Goal: Information Seeking & Learning: Learn about a topic

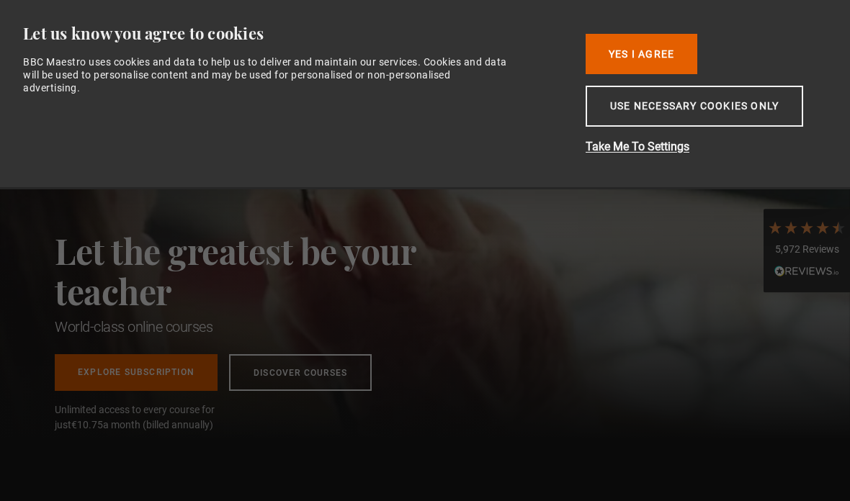
click at [671, 45] on button "Yes I Agree" at bounding box center [641, 54] width 112 height 40
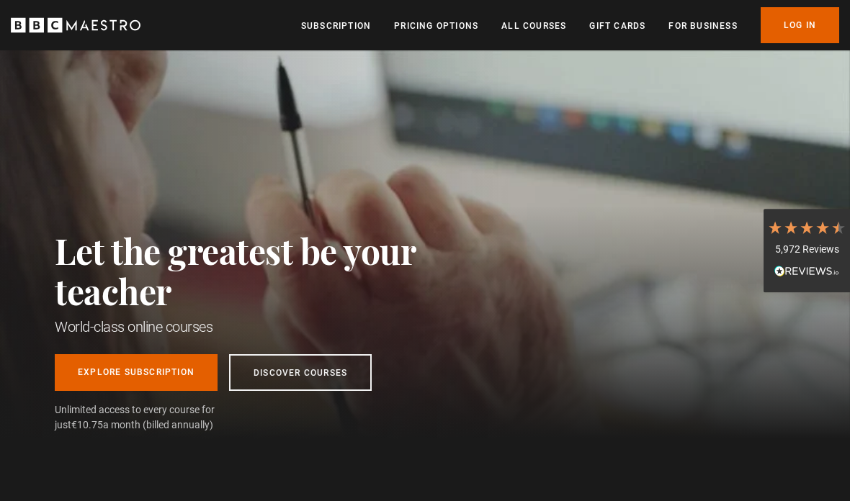
click at [810, 35] on link "Log In" at bounding box center [799, 25] width 78 height 36
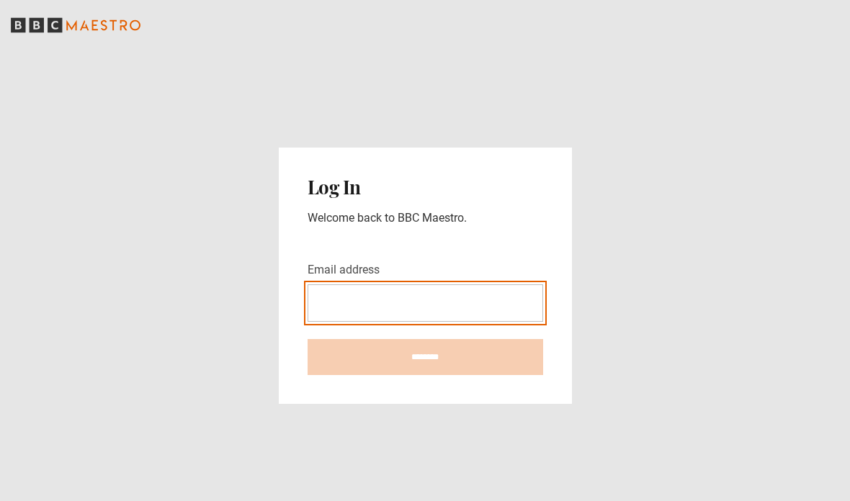
type input "**********"
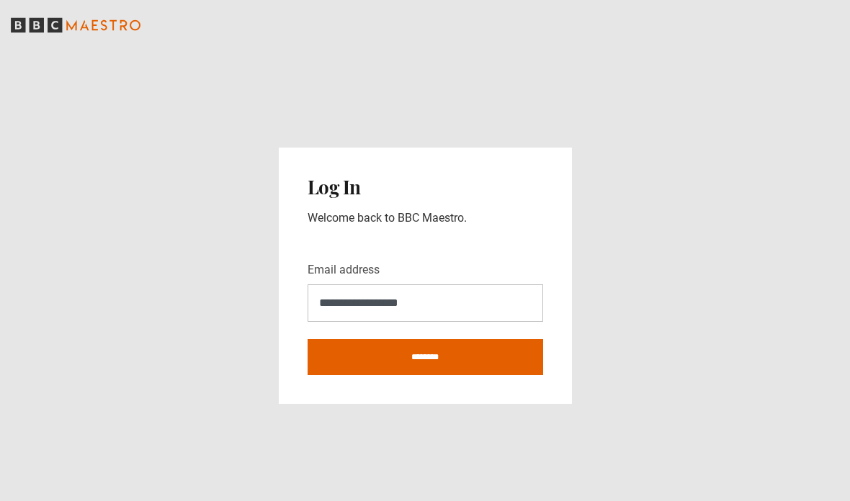
click at [510, 375] on input "********" at bounding box center [424, 357] width 235 height 36
type input "**********"
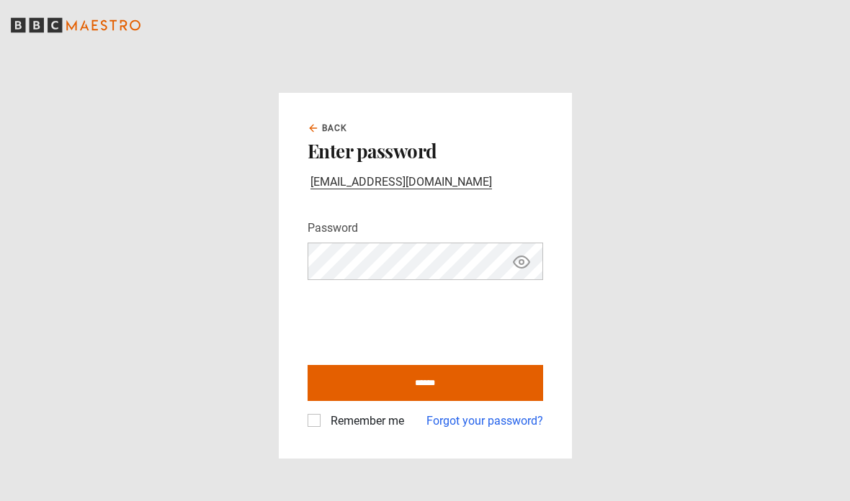
click at [504, 401] on input "******" at bounding box center [424, 383] width 235 height 36
type input "**********"
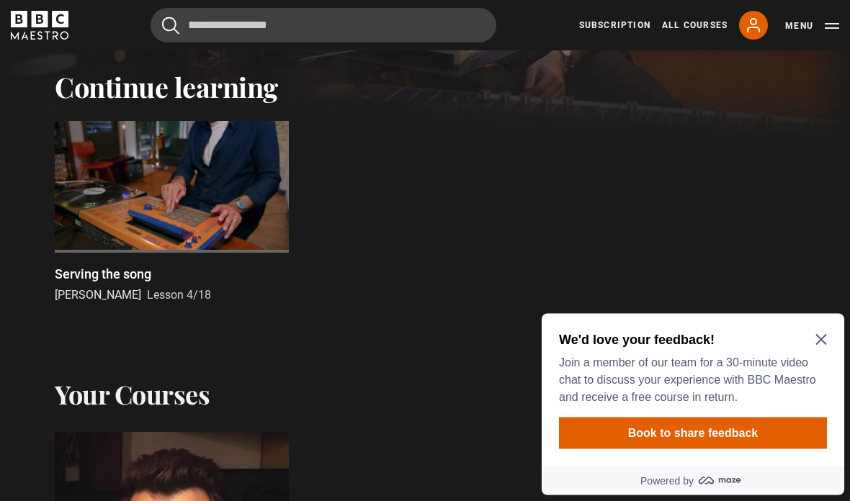
scroll to position [387, 0]
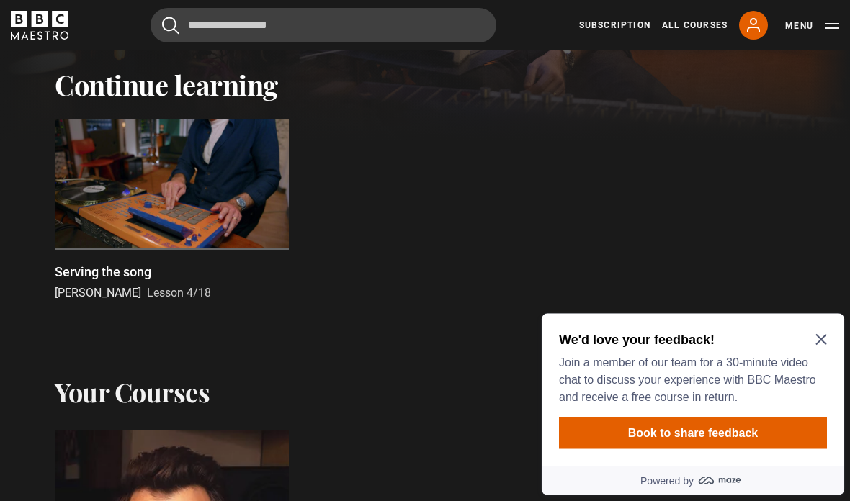
click at [824, 335] on icon "Close Maze Prompt" at bounding box center [821, 339] width 12 height 12
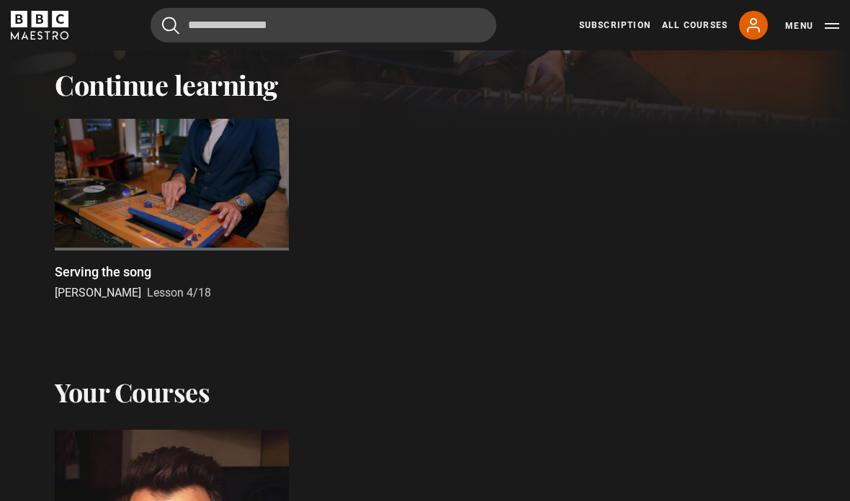
click at [87, 176] on div at bounding box center [172, 185] width 234 height 132
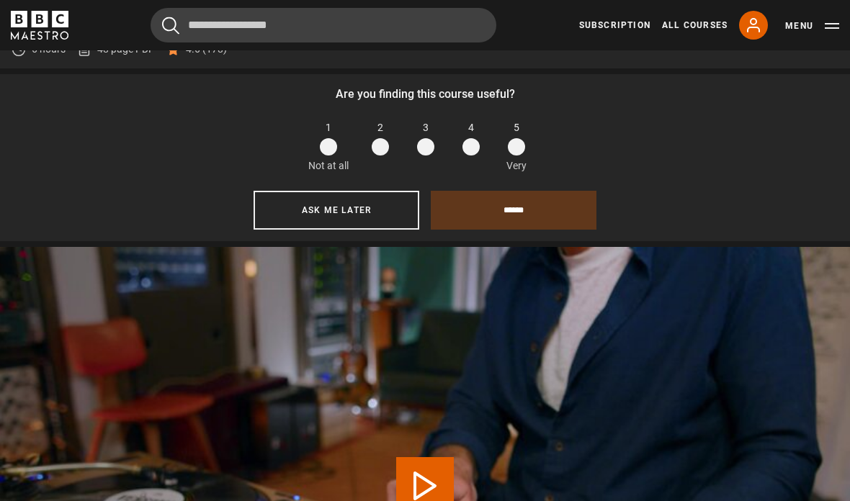
click at [420, 156] on span at bounding box center [425, 146] width 17 height 17
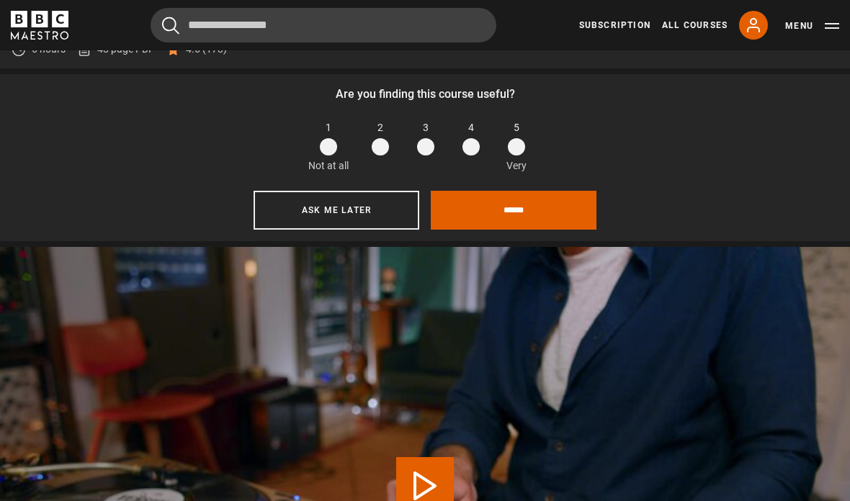
click at [547, 230] on input "******" at bounding box center [514, 210] width 166 height 39
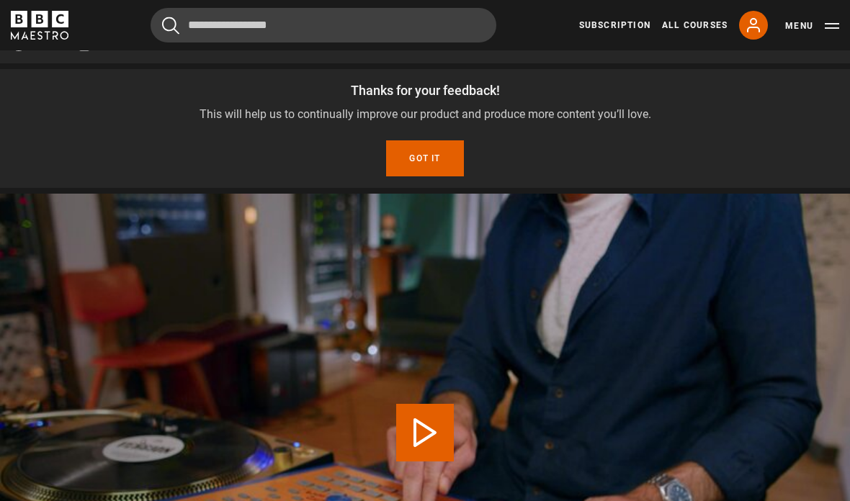
scroll to position [576, 0]
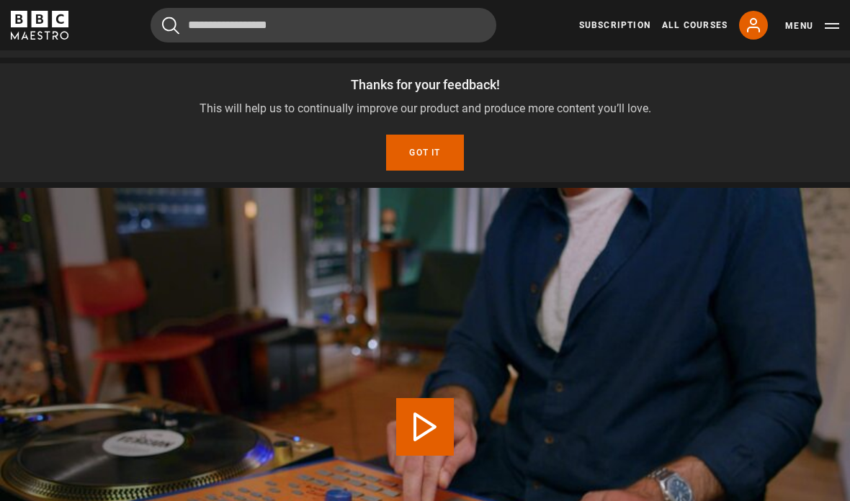
click at [438, 171] on button "Got it" at bounding box center [424, 153] width 77 height 36
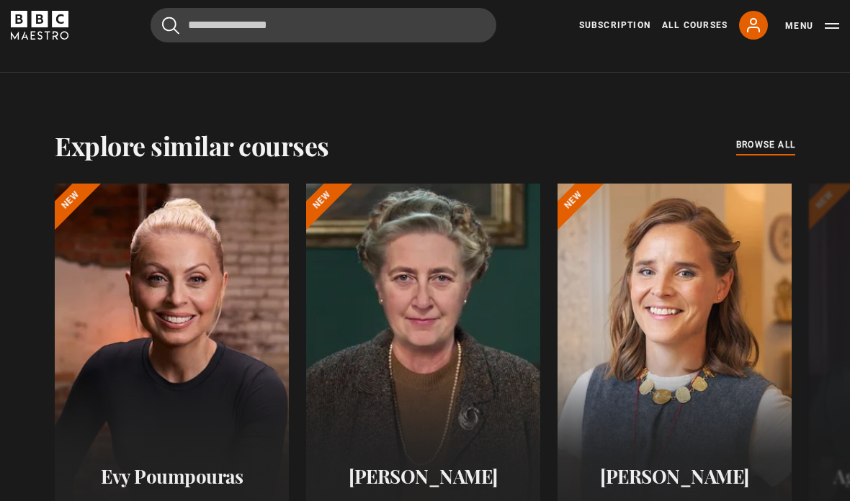
scroll to position [1575, 0]
click at [632, 42] on button "Show all 18 lessons" at bounding box center [425, 23] width 826 height 37
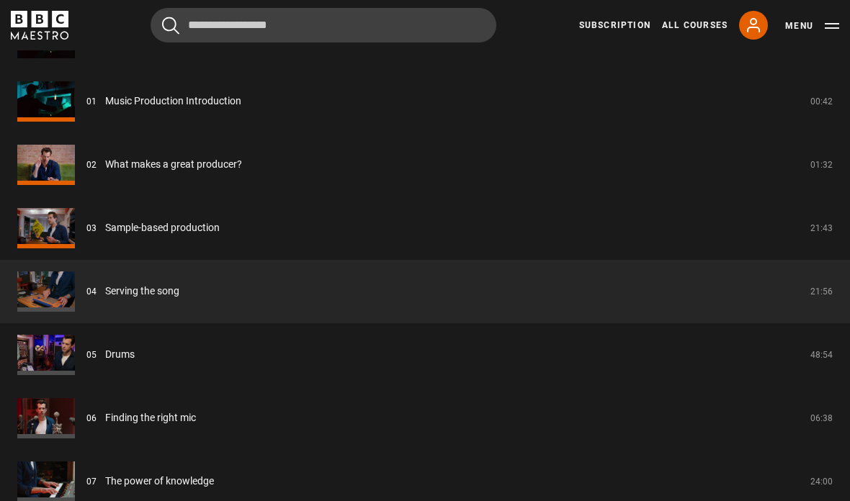
scroll to position [1257, 0]
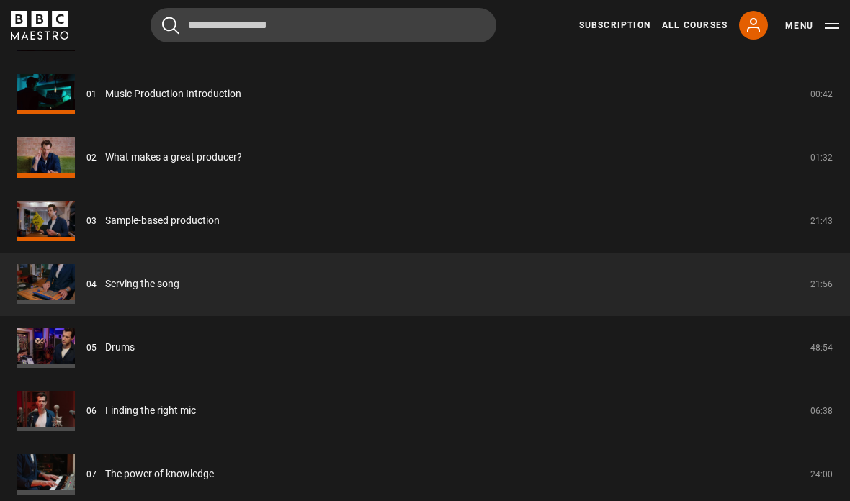
click at [179, 292] on link "Serving the song" at bounding box center [142, 284] width 74 height 15
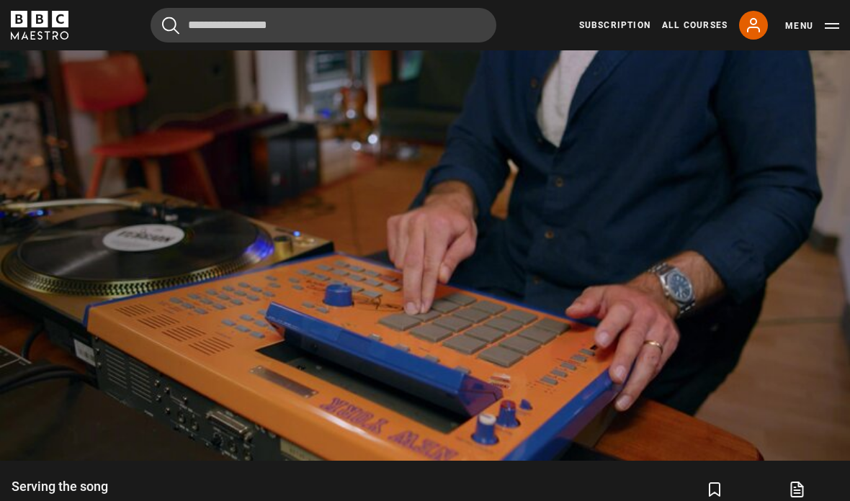
scroll to position [660, 0]
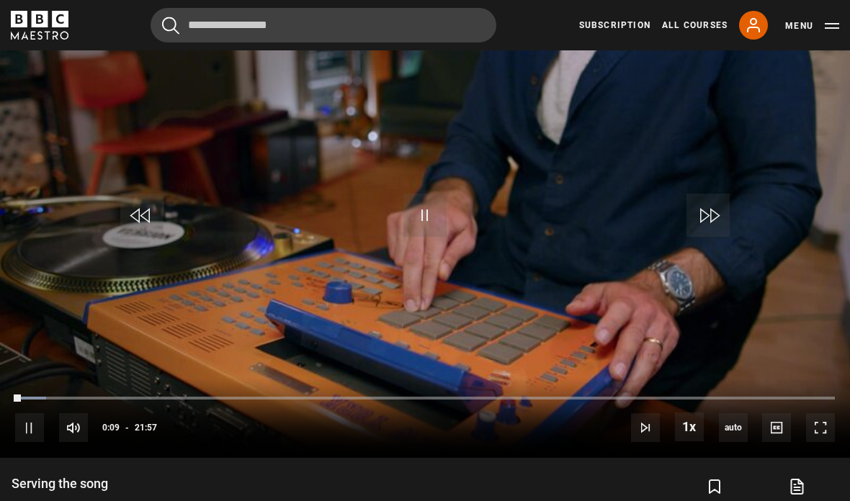
click at [808, 435] on div "10s Skip Back 10 seconds Pause 10s Skip Forward 10 seconds Loaded : 3.80% Pause…" at bounding box center [425, 418] width 850 height 80
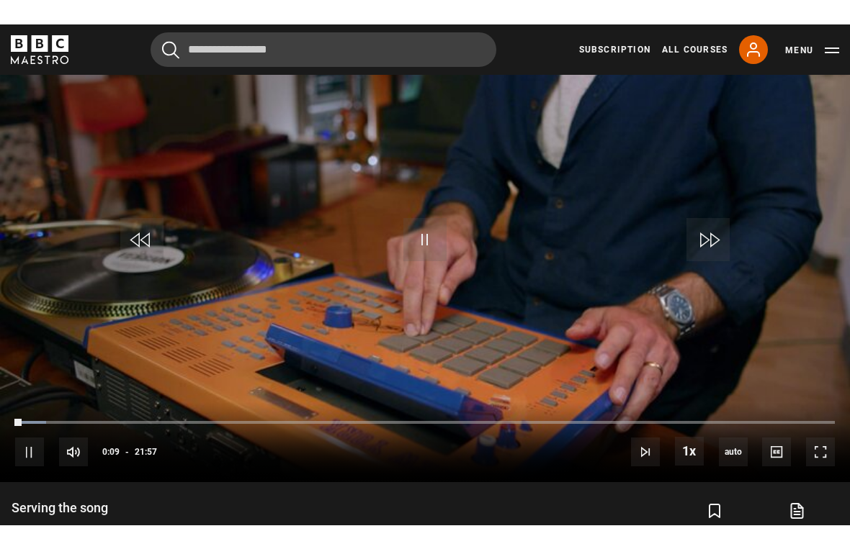
scroll to position [17, 0]
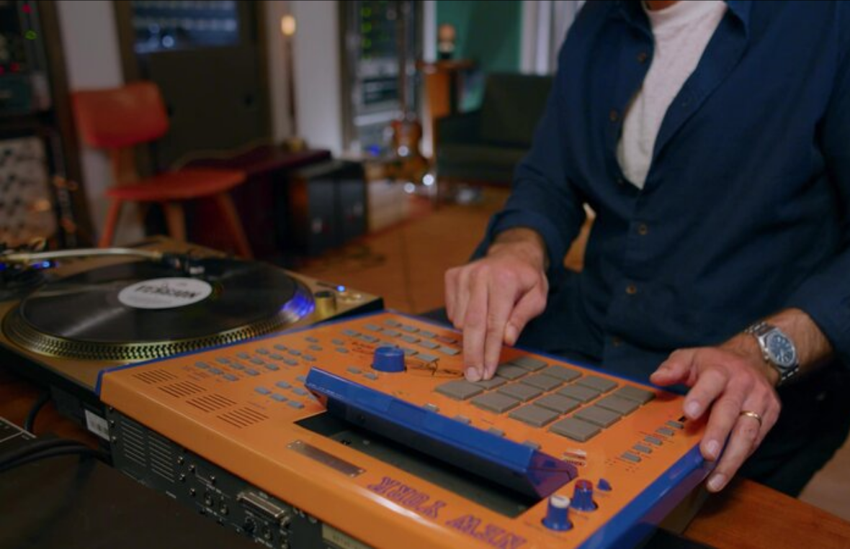
click at [528, 280] on video-js "Video Player is loading. Play Lesson Serving the song 10s Skip Back 10 seconds …" at bounding box center [425, 274] width 850 height 549
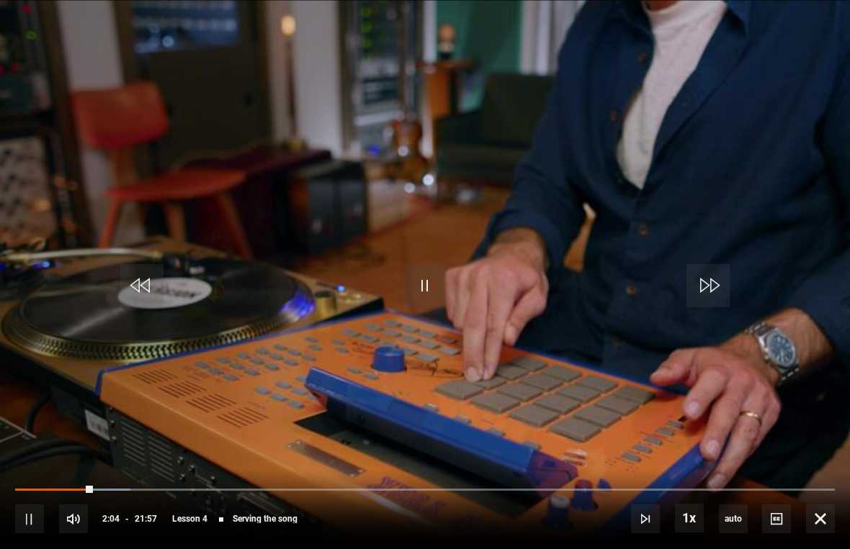
click at [396, 269] on video-js "Video Player is loading. Play Lesson Serving the song 10s Skip Back 10 seconds …" at bounding box center [425, 274] width 850 height 549
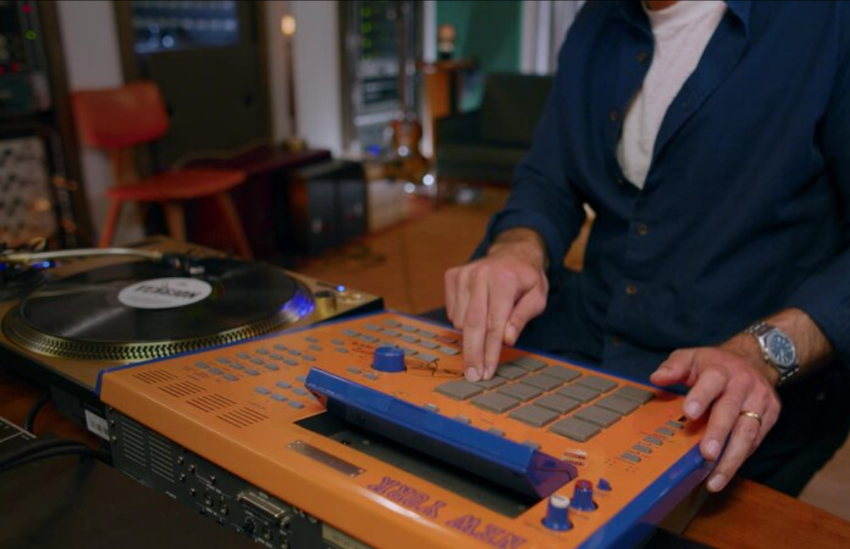
click at [772, 276] on video-js "Video Player is loading. Play Lesson Serving the song 10s Skip Back 10 seconds …" at bounding box center [425, 274] width 850 height 549
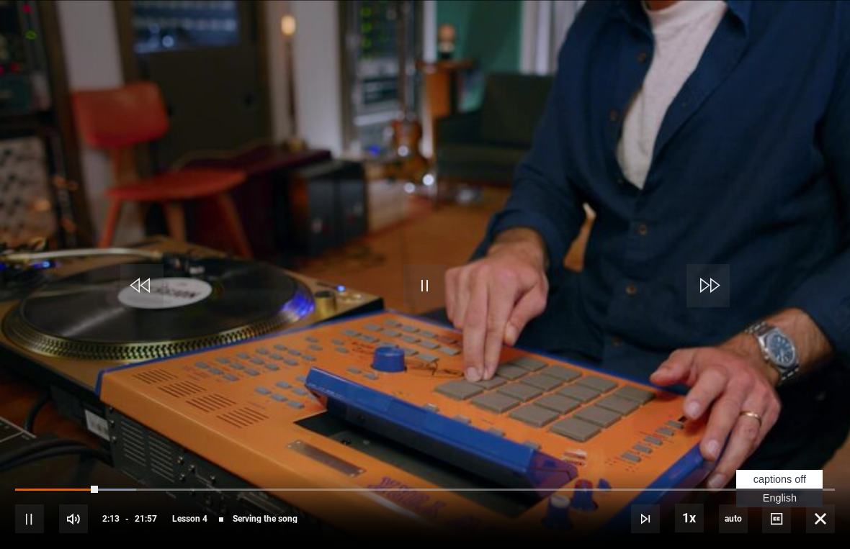
click at [783, 498] on span "English Captions" at bounding box center [779, 498] width 34 height 12
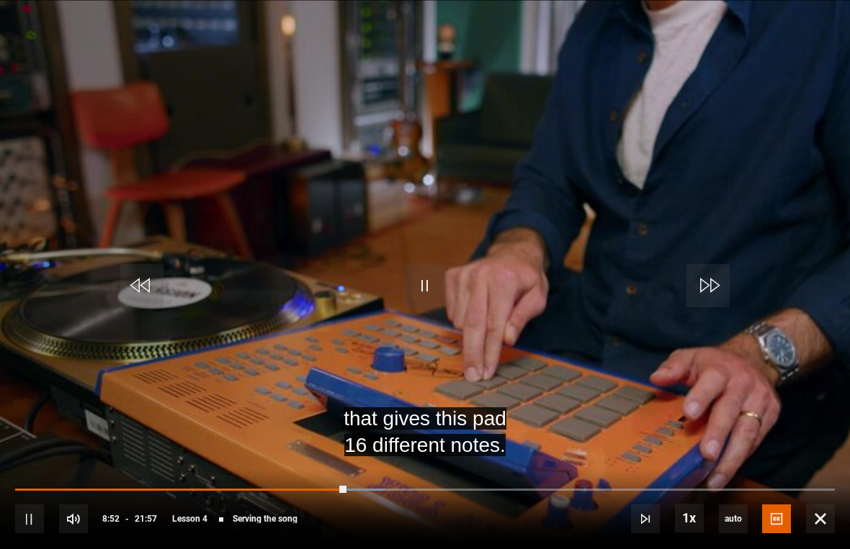
click at [594, 243] on video-js "that gives this pad 16 different notes. Video Player is loading. Play Lesson Se…" at bounding box center [425, 274] width 850 height 549
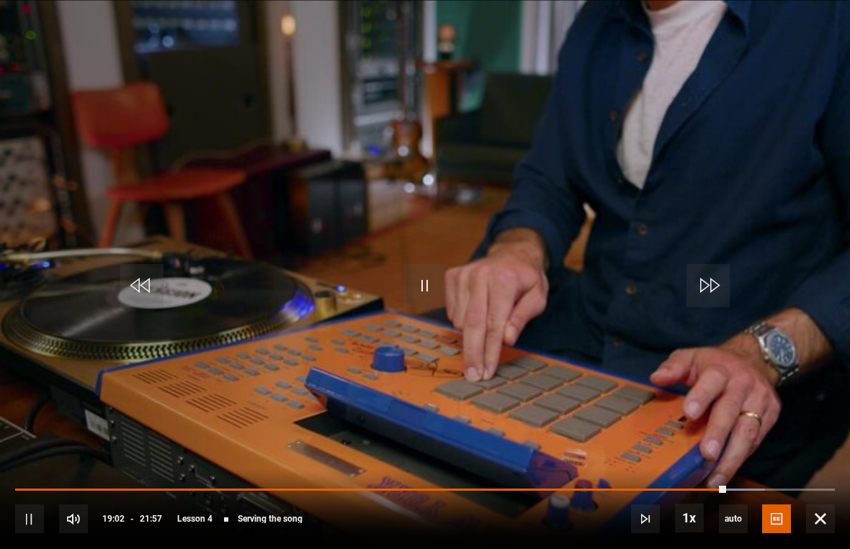
click at [765, 317] on video-js "Video Player is loading. Play Lesson Serving the song 10s Skip Back 10 seconds …" at bounding box center [425, 274] width 850 height 549
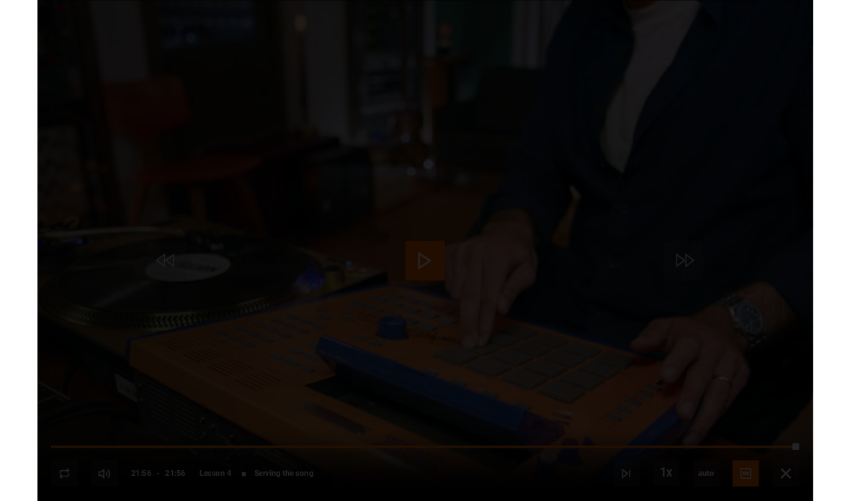
scroll to position [660, 0]
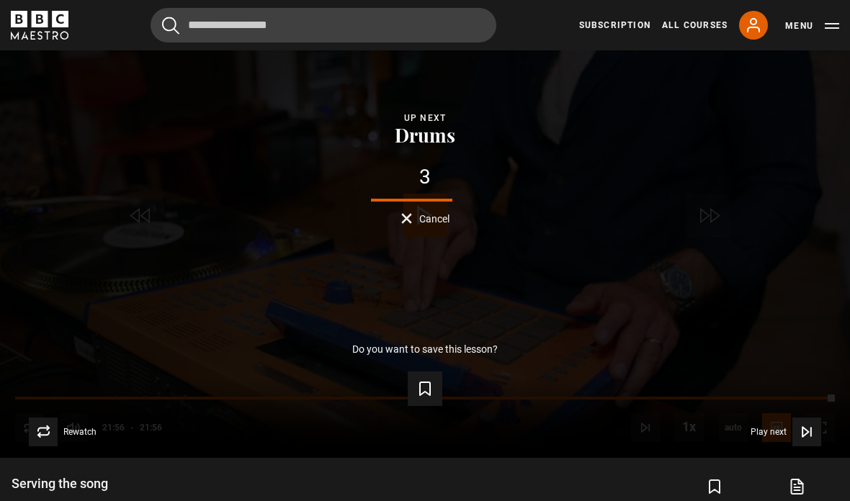
click at [805, 446] on span "Video Player" at bounding box center [806, 432] width 29 height 29
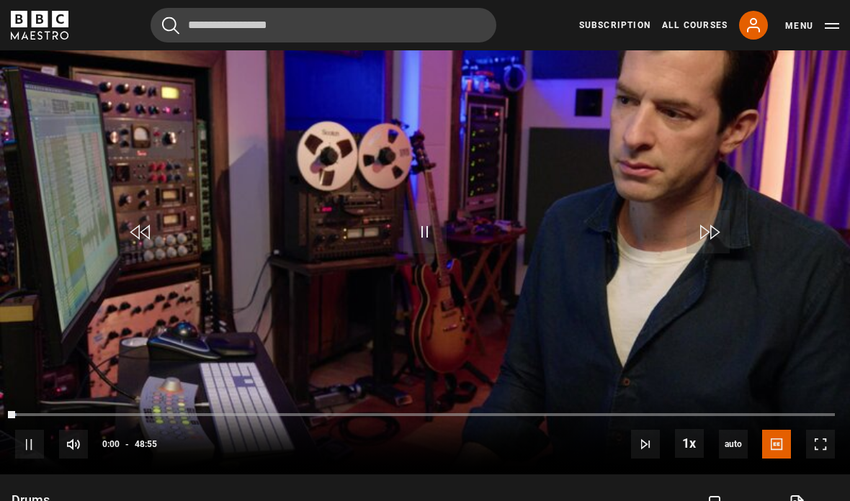
scroll to position [639, 0]
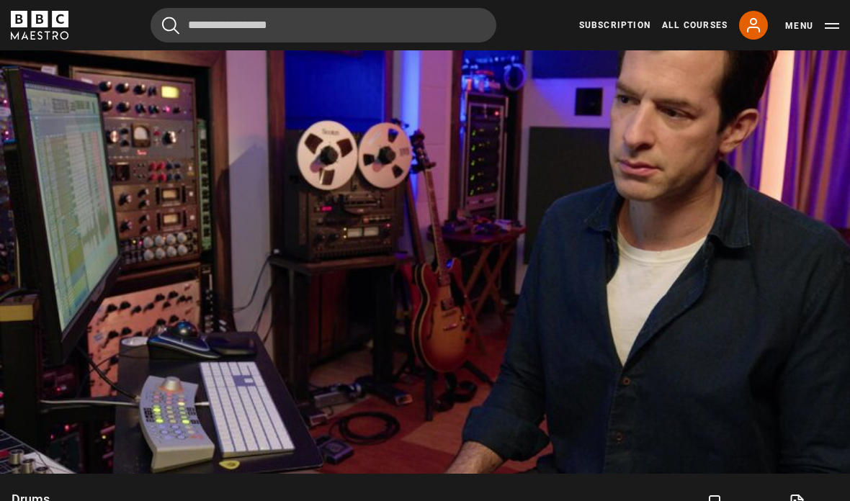
click at [80, 317] on video-js "Video Player is loading. Play Lesson Drums 10s Skip Back 10 seconds Pause 10s S…" at bounding box center [425, 235] width 850 height 478
click at [783, 404] on video-js "is all the possibilities Video Player is loading. Play Lesson Drums 10s Skip Ba…" at bounding box center [425, 235] width 850 height 478
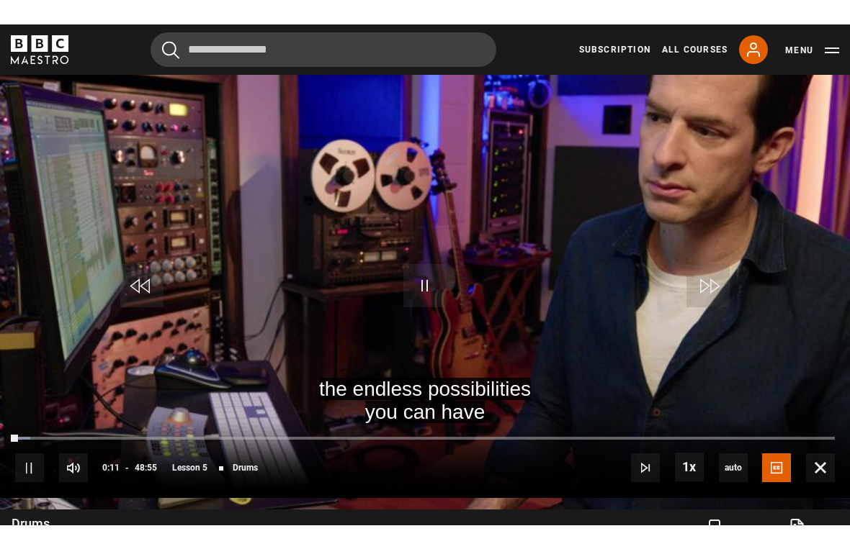
scroll to position [17, 0]
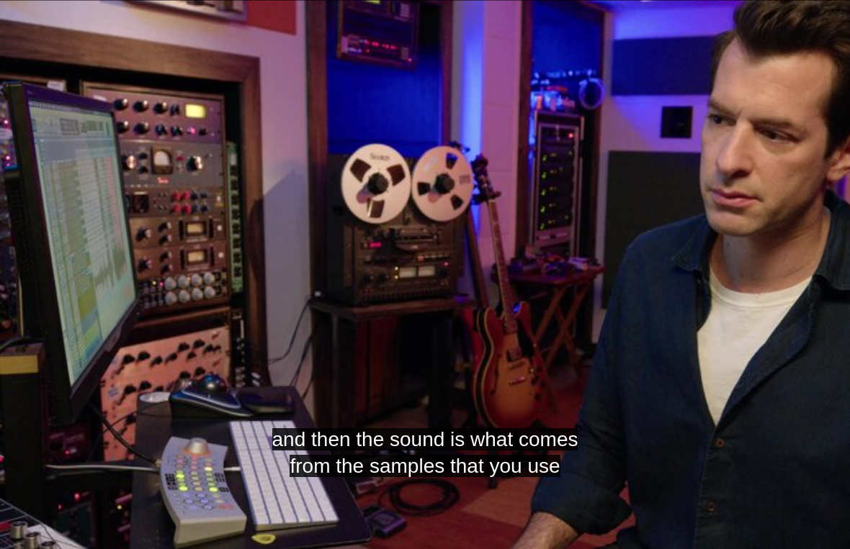
click at [382, 238] on video-js "and then the sound is what comes from the samples that you use Video Player is …" at bounding box center [425, 274] width 850 height 549
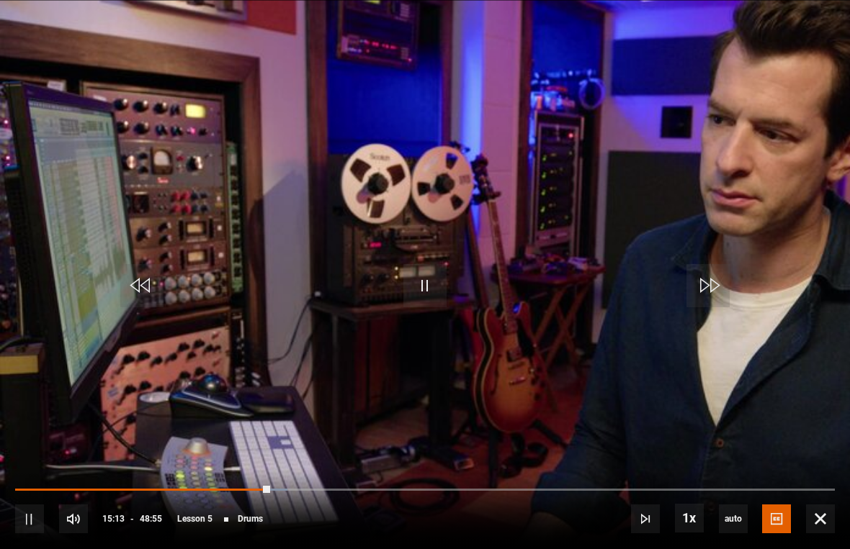
click at [445, 234] on video-js "Video Player is loading. Play Lesson Drums 10s Skip Back 10 seconds Pause 10s S…" at bounding box center [425, 274] width 850 height 549
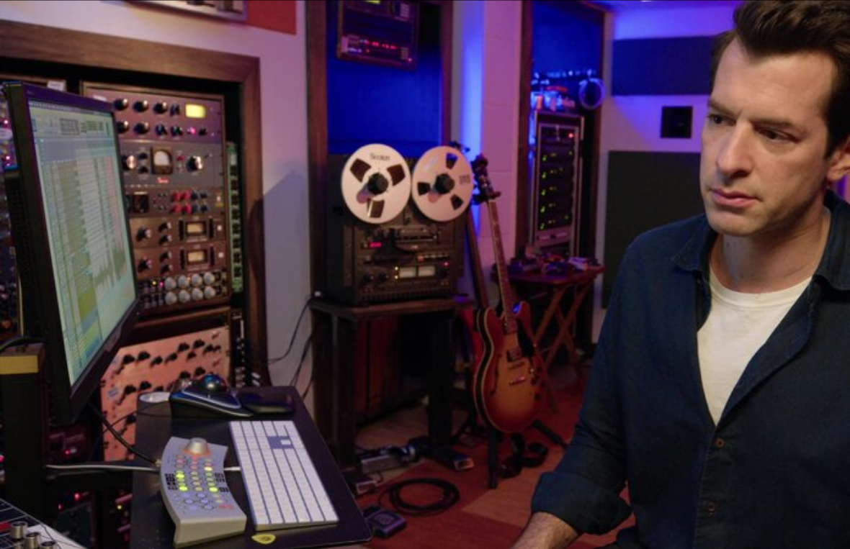
click at [518, 278] on video-js "Video Player is loading. Play Lesson Drums 10s Skip Back 10 seconds Pause 10s S…" at bounding box center [425, 274] width 850 height 549
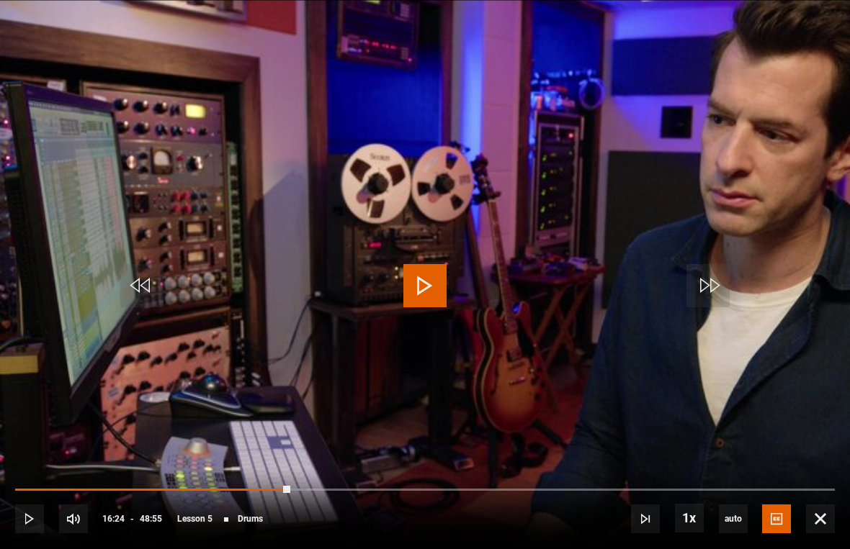
click at [20, 42] on video-js "Video Player is loading. Play Lesson Drums 10s Skip Back 10 seconds Play 10s Sk…" at bounding box center [425, 274] width 850 height 549
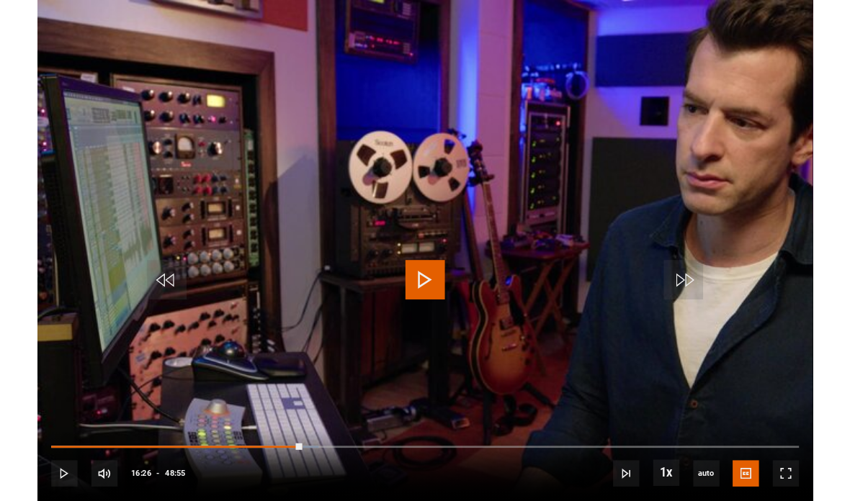
scroll to position [696, 0]
